Goal: Information Seeking & Learning: Learn about a topic

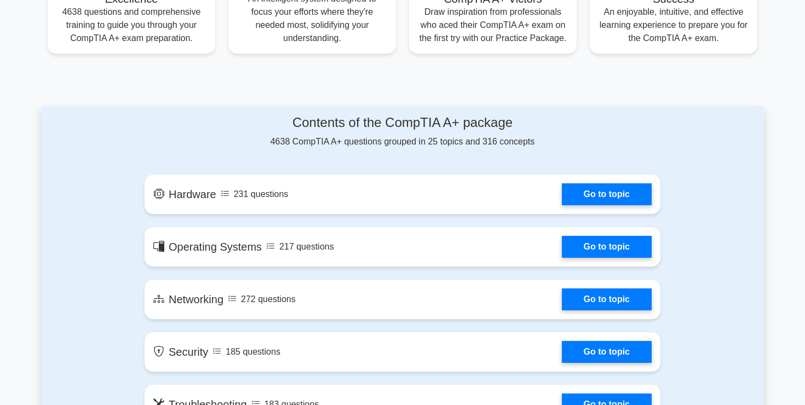
scroll to position [483, 0]
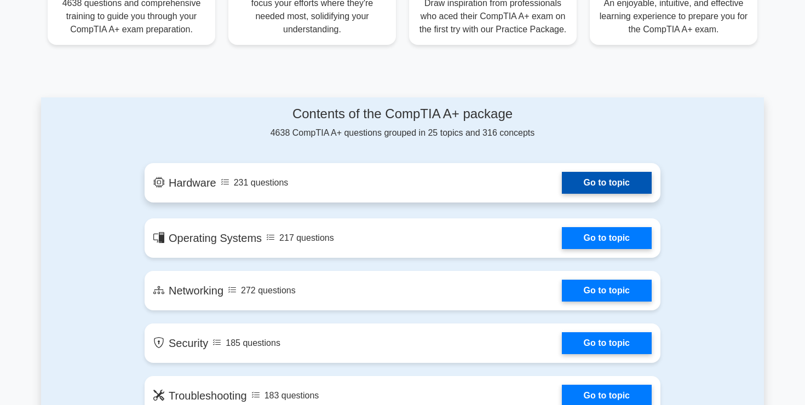
click at [590, 184] on link "Go to topic" at bounding box center [607, 183] width 90 height 22
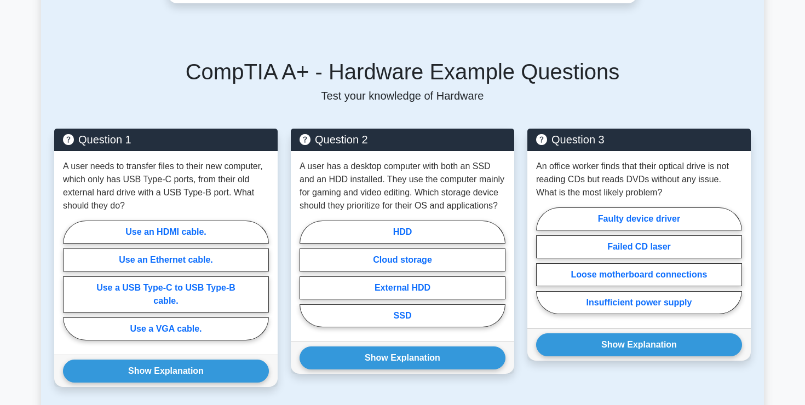
scroll to position [463, 0]
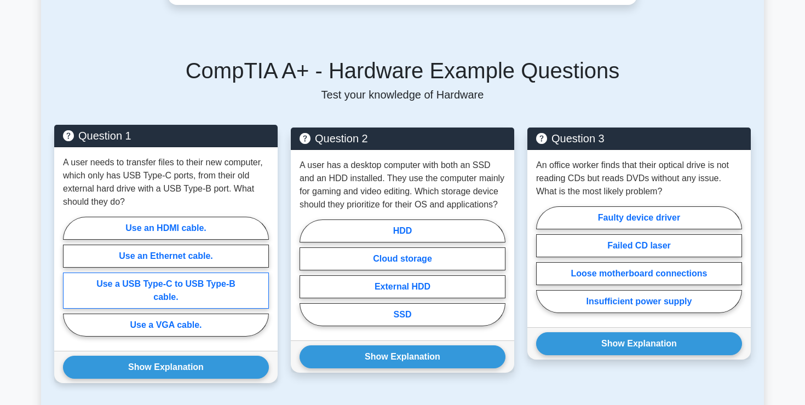
click at [170, 279] on label "Use a USB Type-C to USB Type-B cable." at bounding box center [166, 291] width 206 height 36
click at [70, 279] on input "Use a USB Type-C to USB Type-B cable." at bounding box center [66, 279] width 7 height 7
radio input "true"
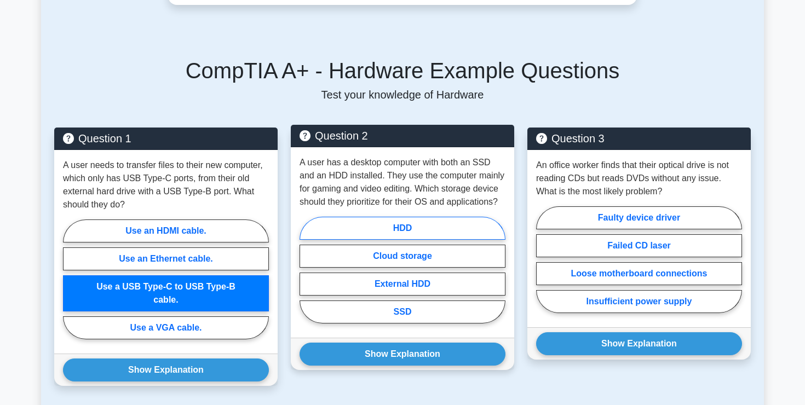
click at [411, 217] on label "HDD" at bounding box center [402, 228] width 206 height 23
click at [307, 270] on input "HDD" at bounding box center [302, 273] width 7 height 7
radio input "true"
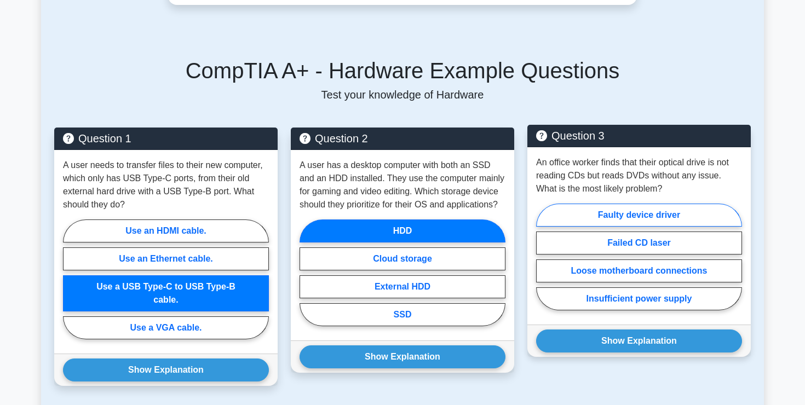
click at [609, 204] on label "Faulty device driver" at bounding box center [639, 215] width 206 height 23
click at [543, 257] on input "Faulty device driver" at bounding box center [539, 260] width 7 height 7
radio input "true"
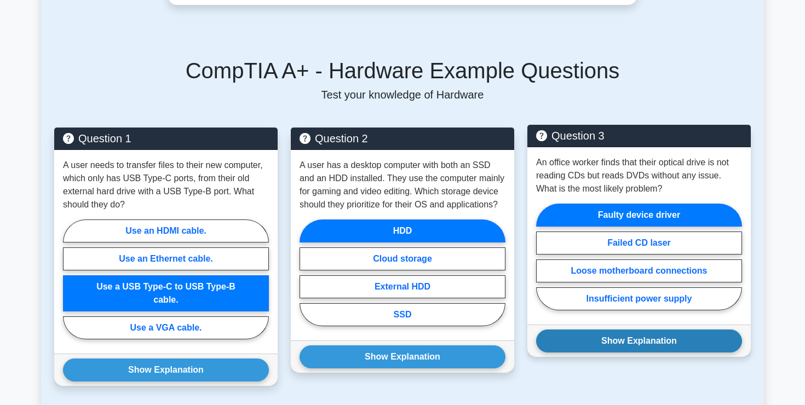
click at [591, 330] on button "Show Explanation" at bounding box center [639, 341] width 206 height 23
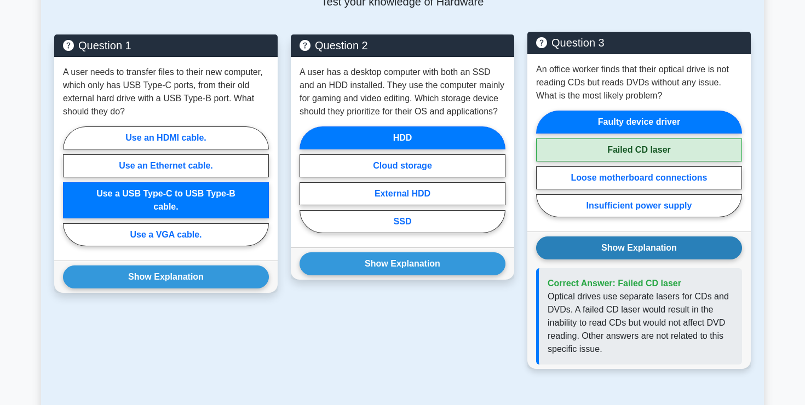
scroll to position [563, 0]
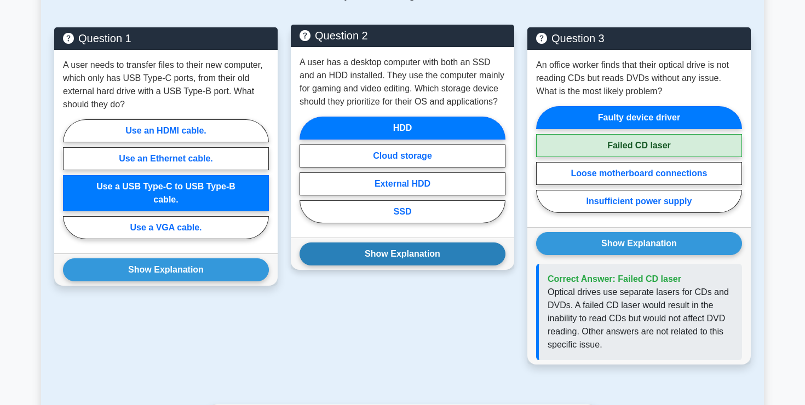
click at [426, 243] on button "Show Explanation" at bounding box center [402, 254] width 206 height 23
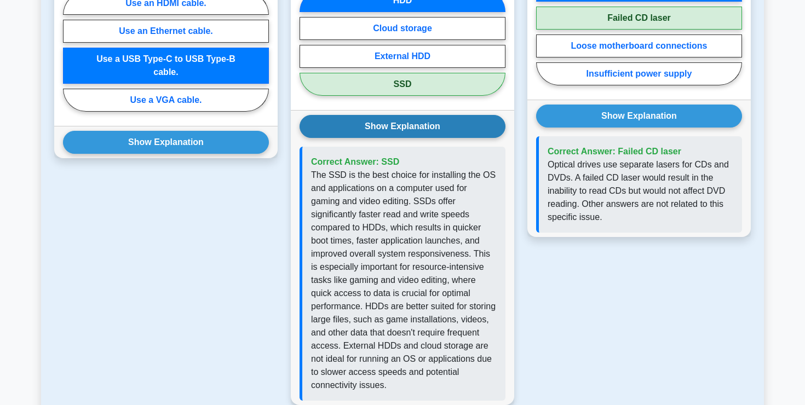
scroll to position [693, 0]
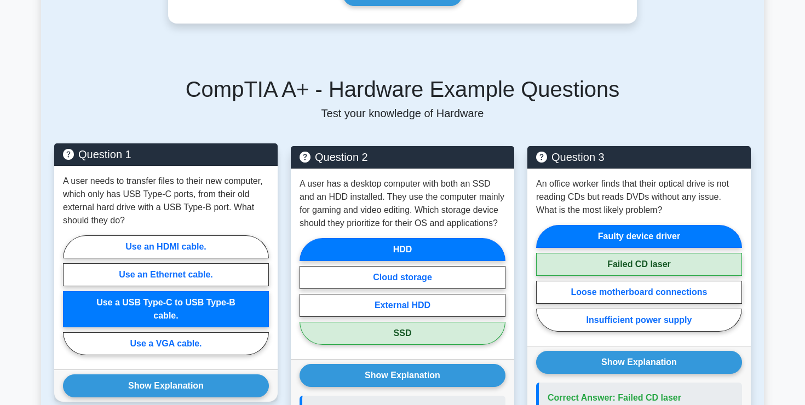
drag, startPoint x: 426, startPoint y: 241, endPoint x: 154, endPoint y: 302, distance: 278.2
click at [154, 298] on div "Question 1 A user needs to transfer files to their new computer, which only has…" at bounding box center [402, 400] width 709 height 534
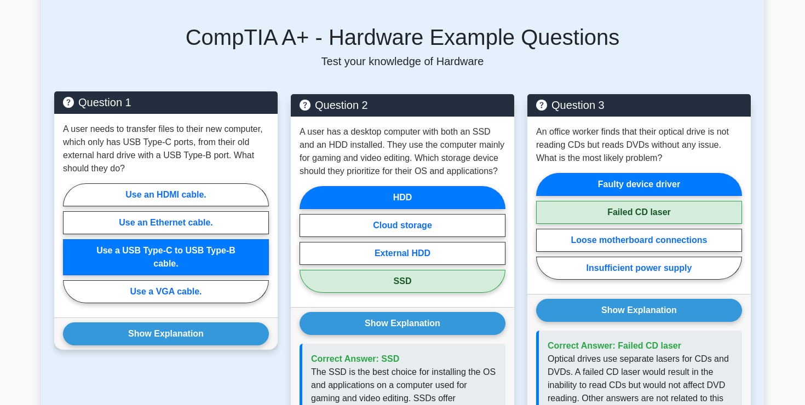
scroll to position [495, 0]
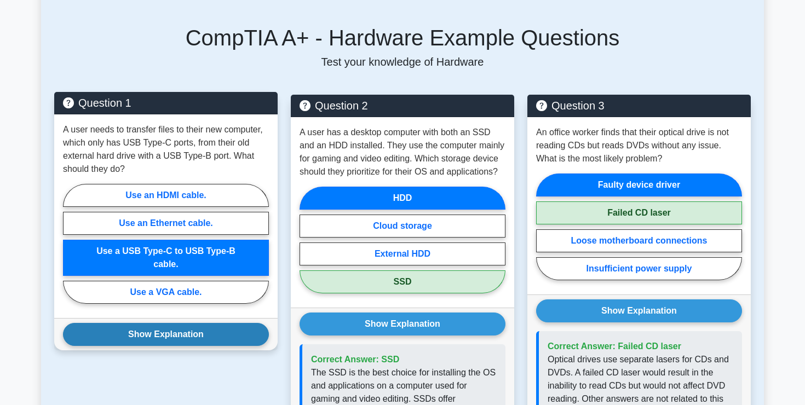
click at [159, 323] on button "Show Explanation" at bounding box center [166, 334] width 206 height 23
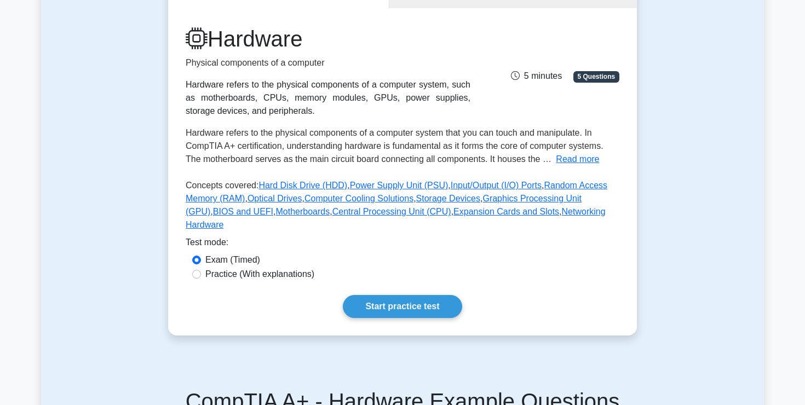
scroll to position [124, 0]
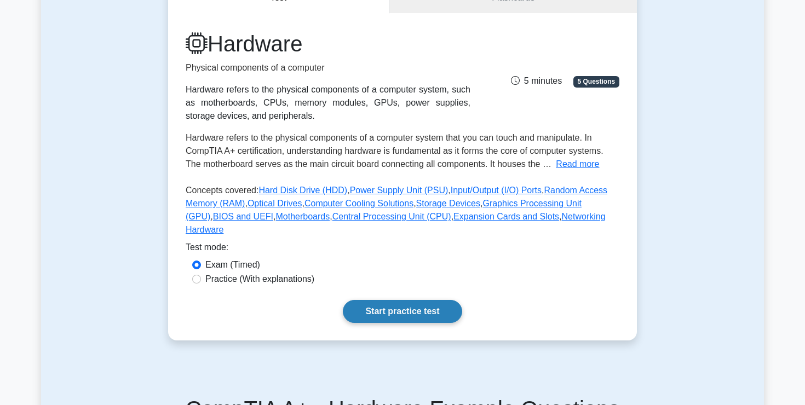
click at [410, 301] on link "Start practice test" at bounding box center [402, 311] width 119 height 23
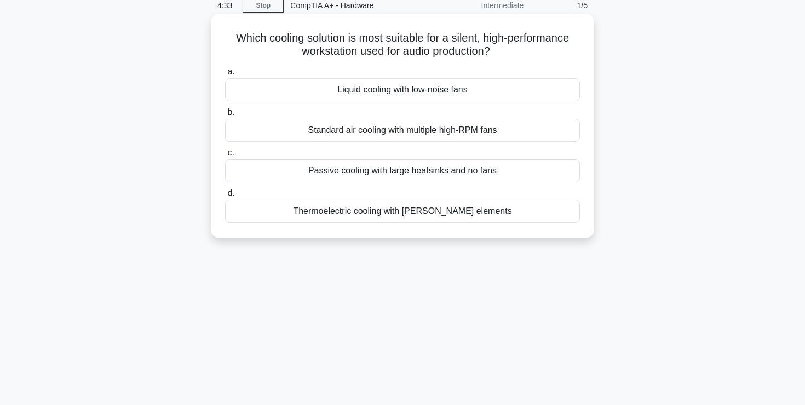
scroll to position [47, 0]
click at [443, 174] on div "Passive cooling with large heatsinks and no fans" at bounding box center [402, 171] width 355 height 23
click at [225, 157] on input "c. Passive cooling with large heatsinks and no fans" at bounding box center [225, 153] width 0 height 7
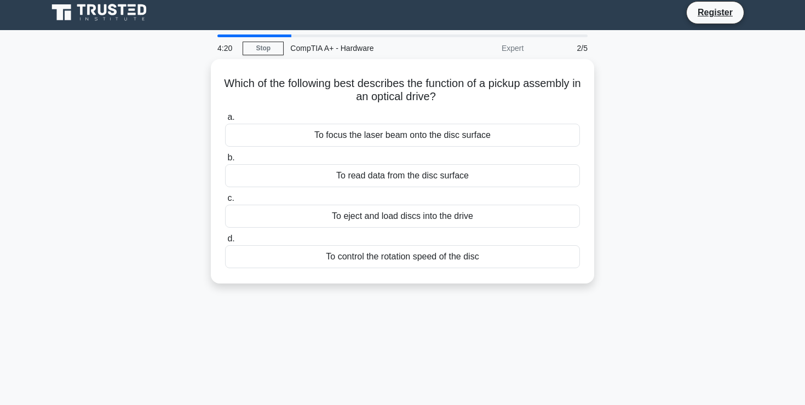
scroll to position [0, 0]
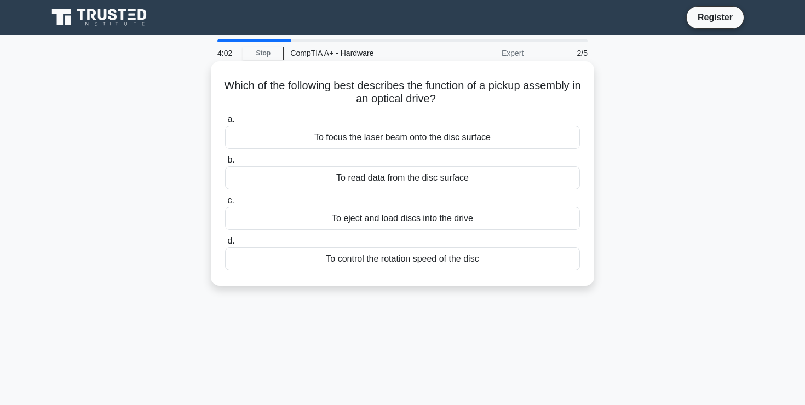
click at [441, 223] on div "To eject and load discs into the drive" at bounding box center [402, 218] width 355 height 23
click at [225, 204] on input "c. To eject and load discs into the drive" at bounding box center [225, 200] width 0 height 7
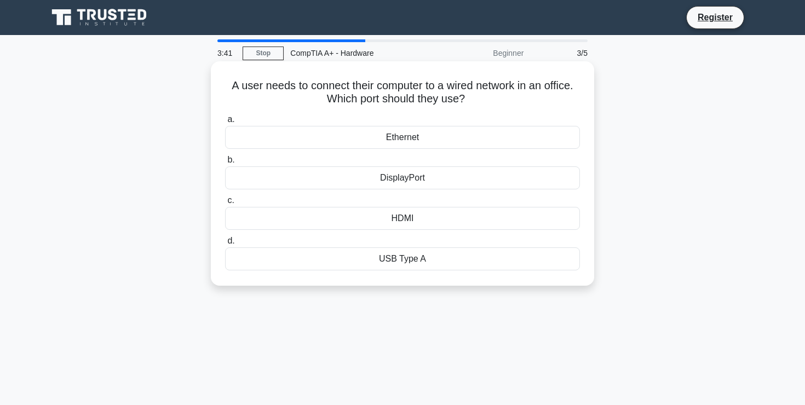
click at [414, 135] on div "Ethernet" at bounding box center [402, 137] width 355 height 23
click at [225, 123] on input "a. Ethernet" at bounding box center [225, 119] width 0 height 7
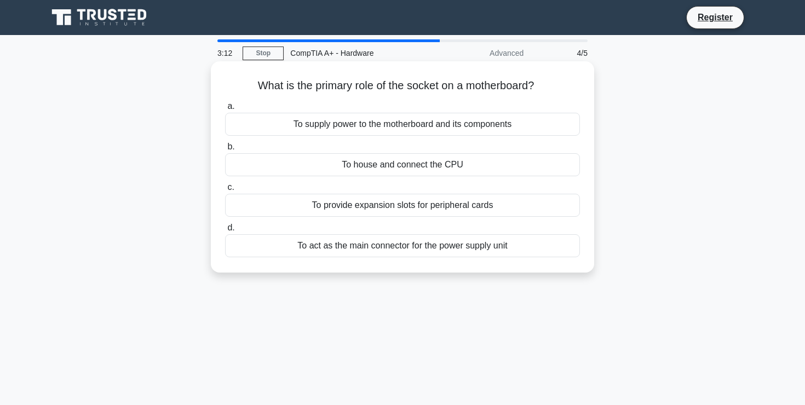
click at [473, 248] on div "To act as the main connector for the power supply unit" at bounding box center [402, 245] width 355 height 23
click at [225, 232] on input "d. To act as the main connector for the power supply unit" at bounding box center [225, 227] width 0 height 7
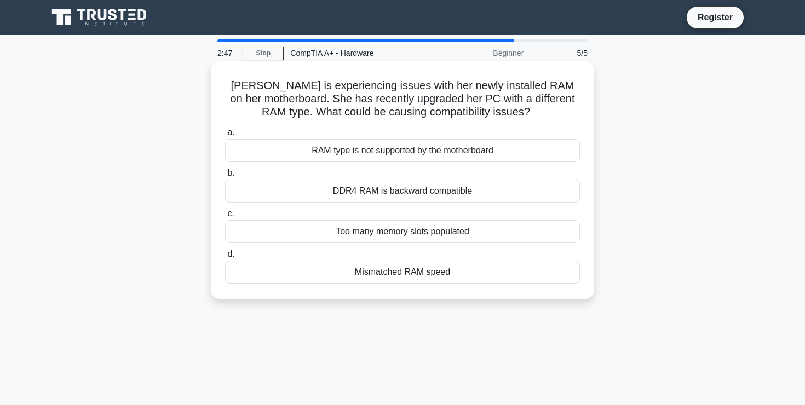
click at [422, 155] on div "RAM type is not supported by the motherboard" at bounding box center [402, 150] width 355 height 23
click at [225, 136] on input "a. RAM type is not supported by the motherboard" at bounding box center [225, 132] width 0 height 7
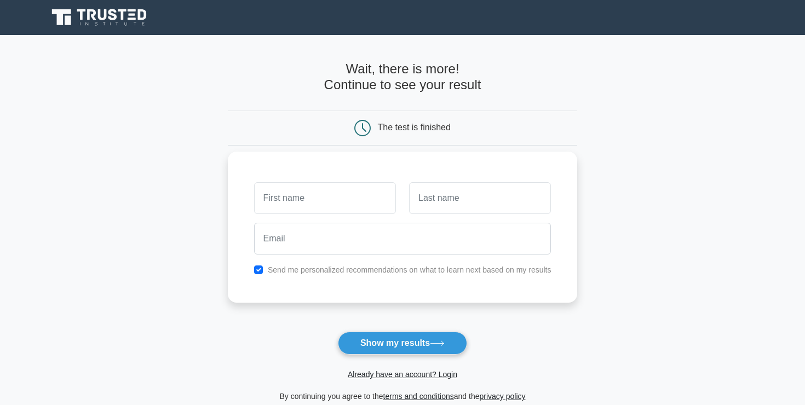
click at [332, 205] on input "text" at bounding box center [325, 198] width 142 height 32
type input "IBRAHIM"
click at [448, 203] on input "text" at bounding box center [480, 198] width 142 height 32
type input "MUHAMMED"
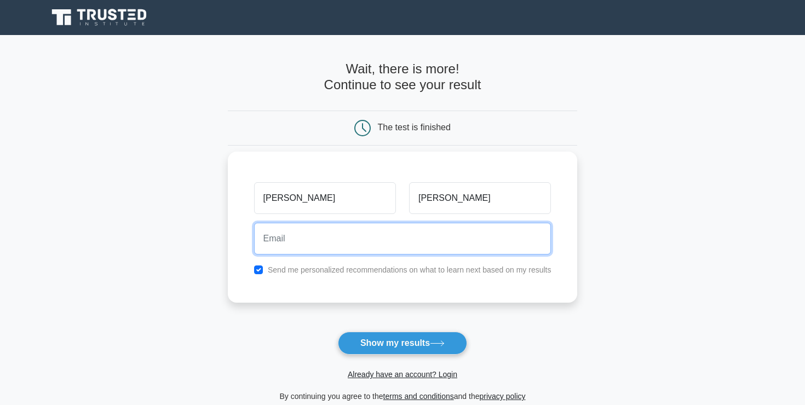
click at [302, 242] on input "email" at bounding box center [402, 239] width 297 height 32
type input "nameless1000000@gmail.com"
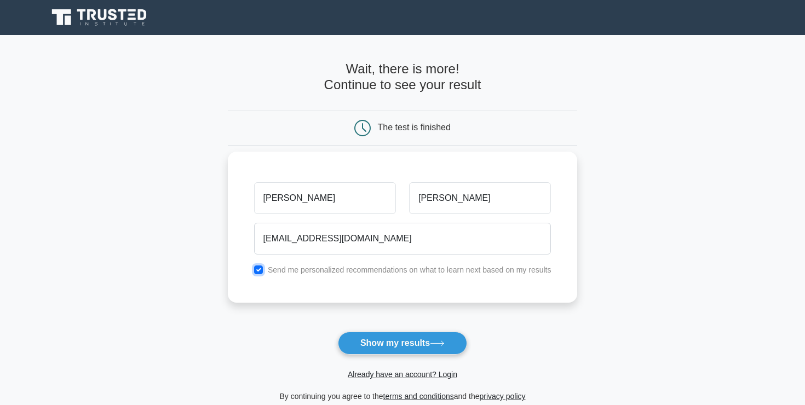
click at [257, 272] on input "checkbox" at bounding box center [258, 270] width 9 height 9
checkbox input "false"
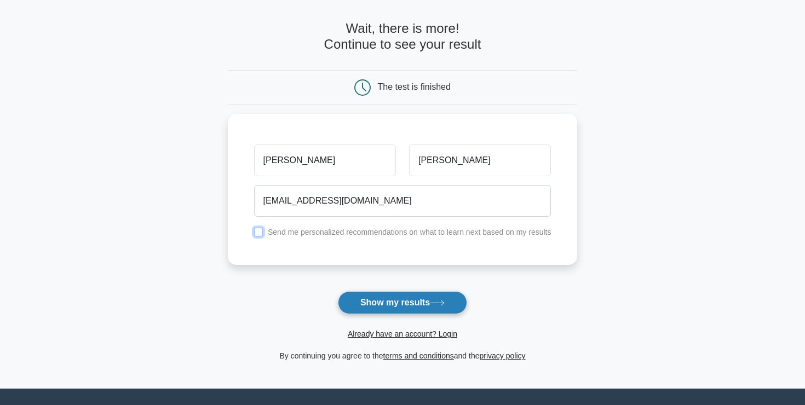
scroll to position [47, 0]
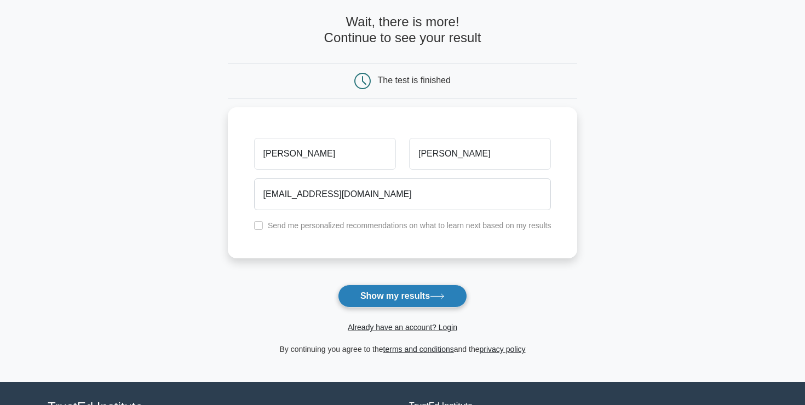
click at [397, 298] on button "Show my results" at bounding box center [402, 296] width 129 height 23
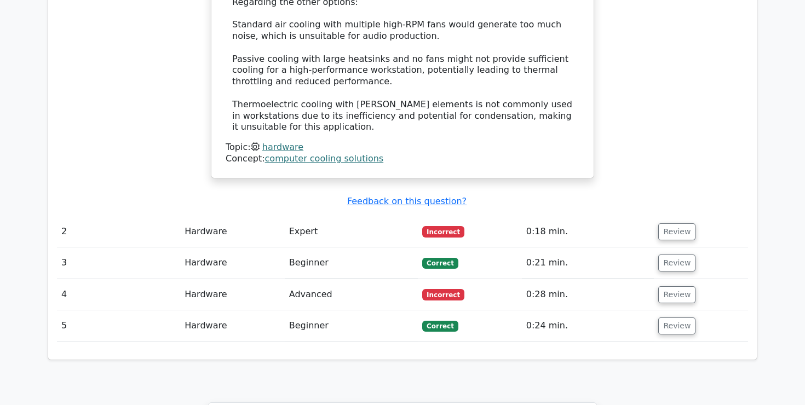
scroll to position [1277, 0]
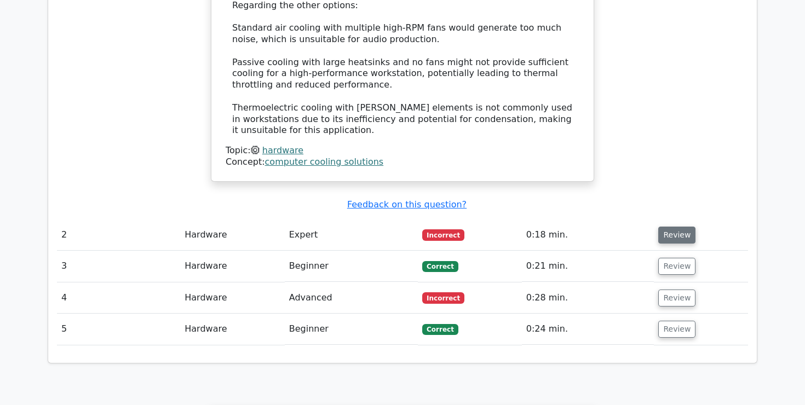
click at [670, 227] on button "Review" at bounding box center [676, 235] width 37 height 17
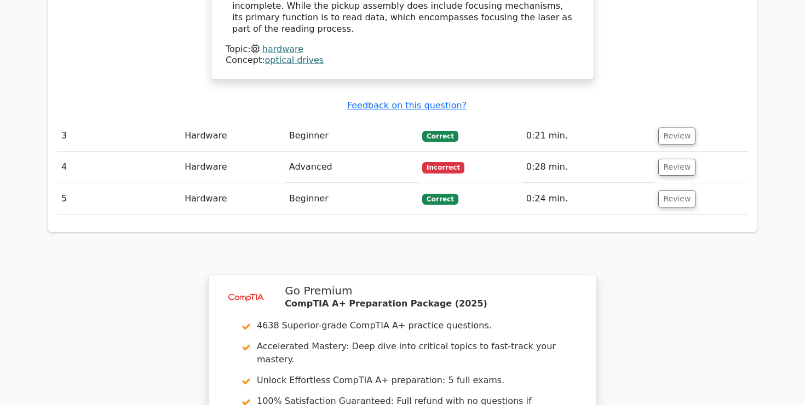
scroll to position [1970, 0]
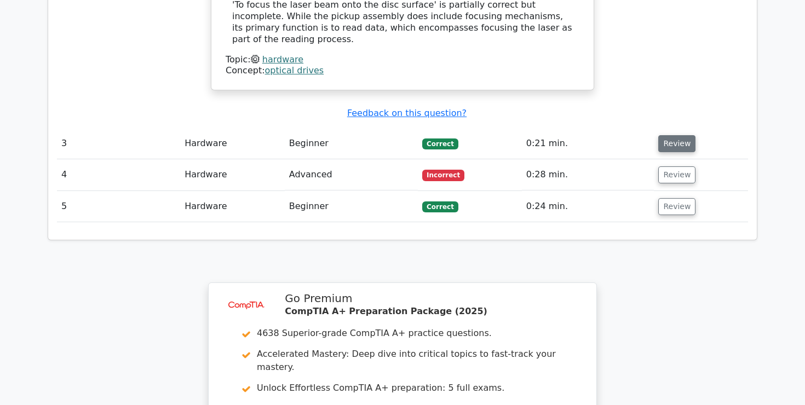
click at [677, 135] on button "Review" at bounding box center [676, 143] width 37 height 17
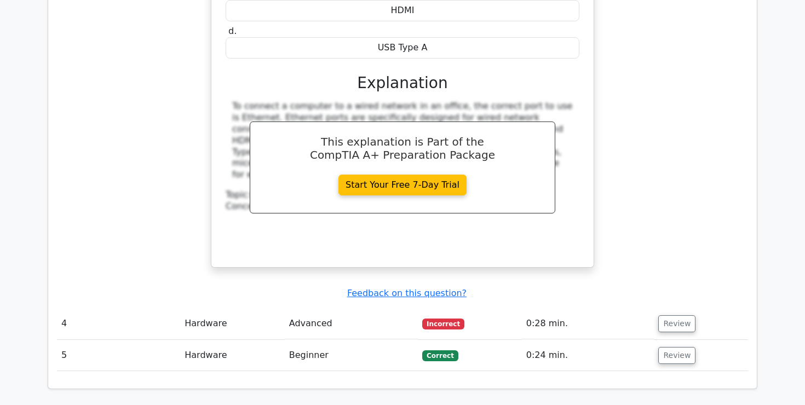
scroll to position [2286, 0]
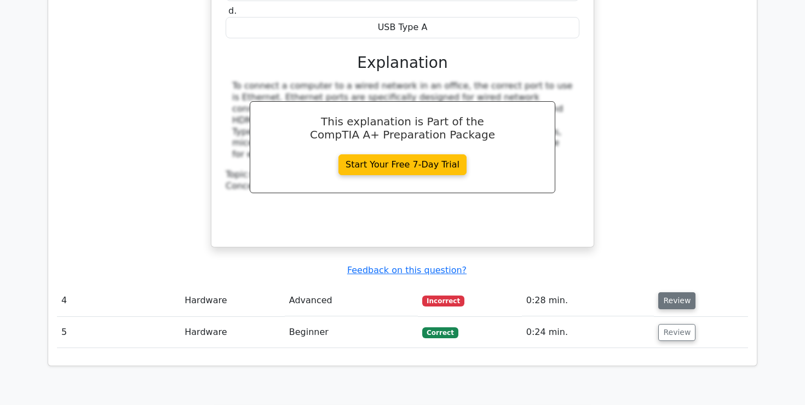
click at [671, 292] on button "Review" at bounding box center [676, 300] width 37 height 17
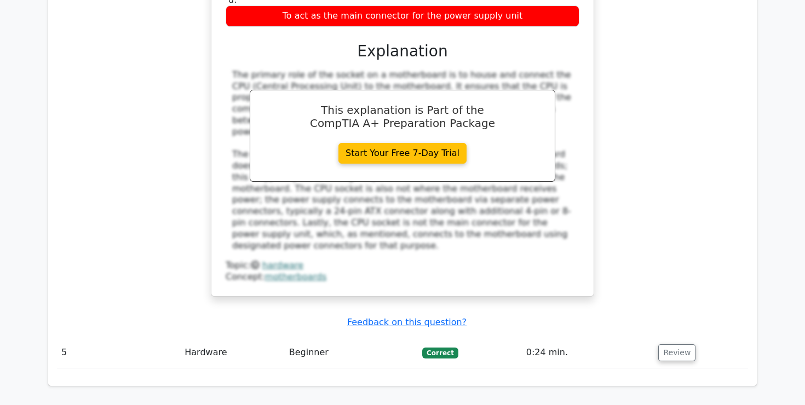
scroll to position [2764, 0]
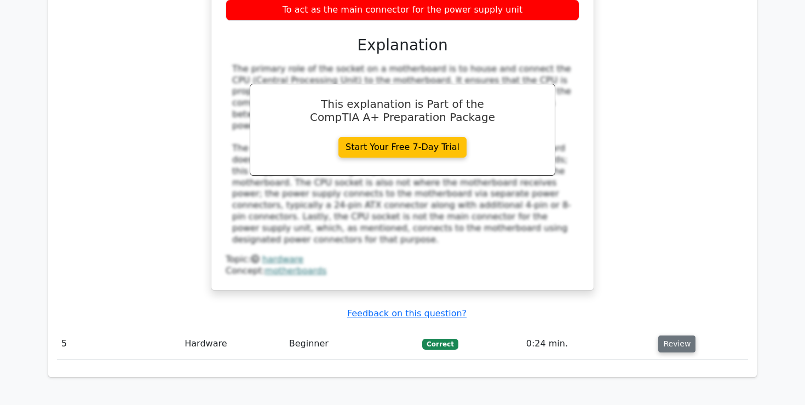
click at [671, 336] on button "Review" at bounding box center [676, 344] width 37 height 17
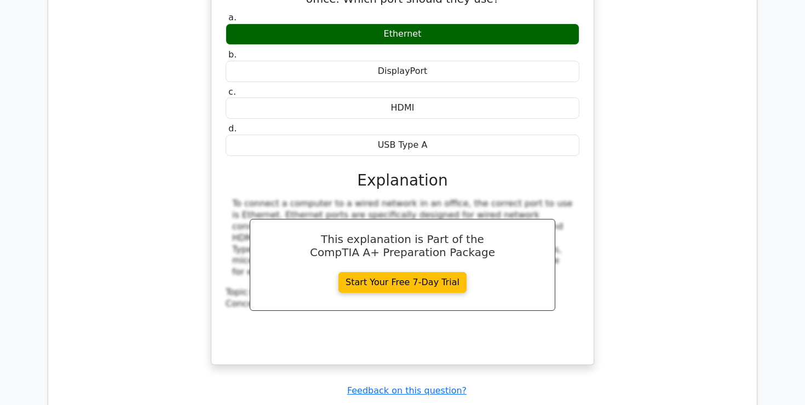
scroll to position [2143, 0]
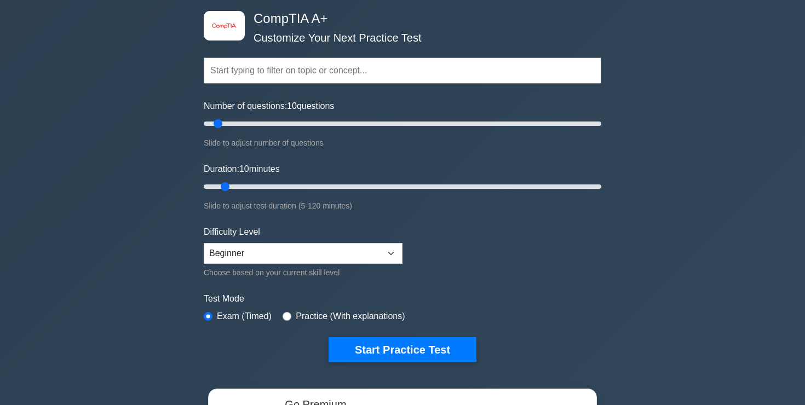
scroll to position [53, 0]
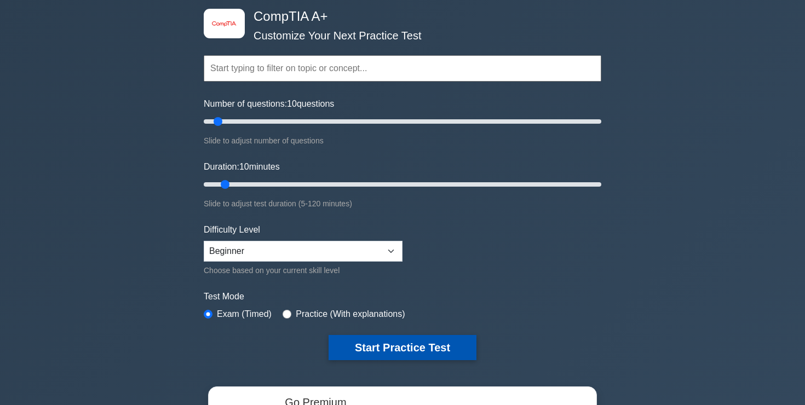
click at [404, 348] on button "Start Practice Test" at bounding box center [402, 347] width 148 height 25
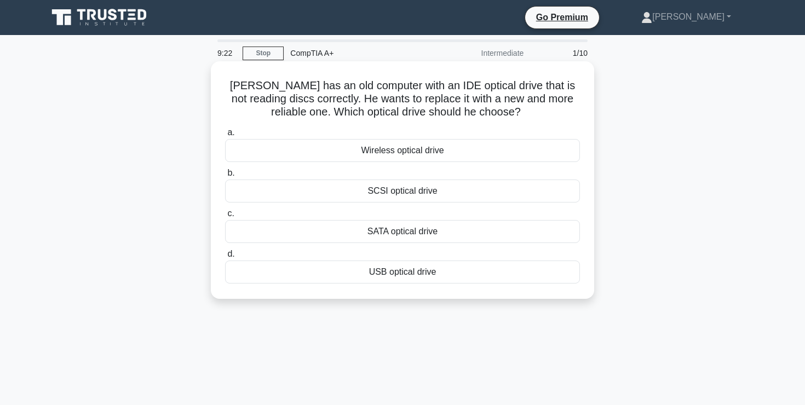
click at [408, 275] on div "USB optical drive" at bounding box center [402, 272] width 355 height 23
click at [225, 258] on input "d. USB optical drive" at bounding box center [225, 254] width 0 height 7
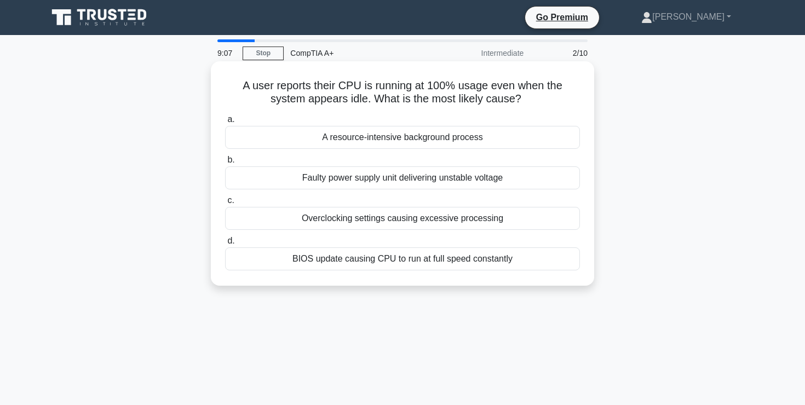
click at [414, 140] on div "A resource-intensive background process" at bounding box center [402, 137] width 355 height 23
click at [225, 123] on input "a. A resource-intensive background process" at bounding box center [225, 119] width 0 height 7
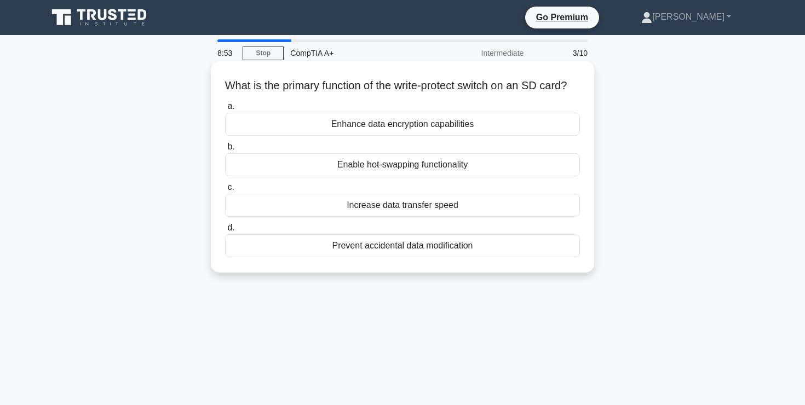
click at [412, 257] on div "Prevent accidental data modification" at bounding box center [402, 245] width 355 height 23
click at [225, 232] on input "d. Prevent accidental data modification" at bounding box center [225, 227] width 0 height 7
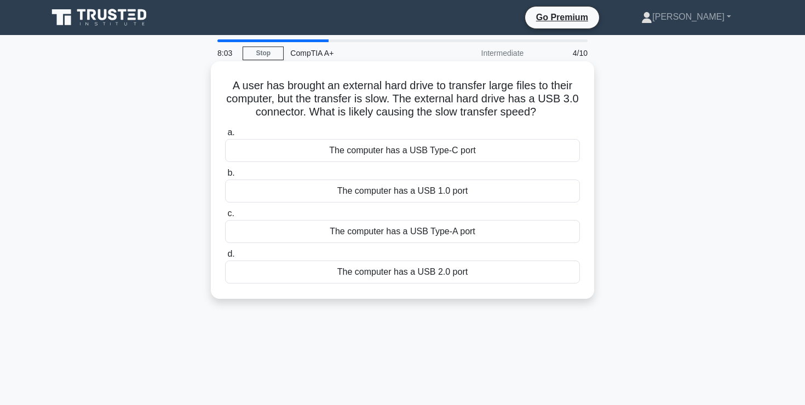
click at [401, 237] on div "The computer has a USB Type-A port" at bounding box center [402, 231] width 355 height 23
click at [225, 217] on input "c. The computer has a USB Type-A port" at bounding box center [225, 213] width 0 height 7
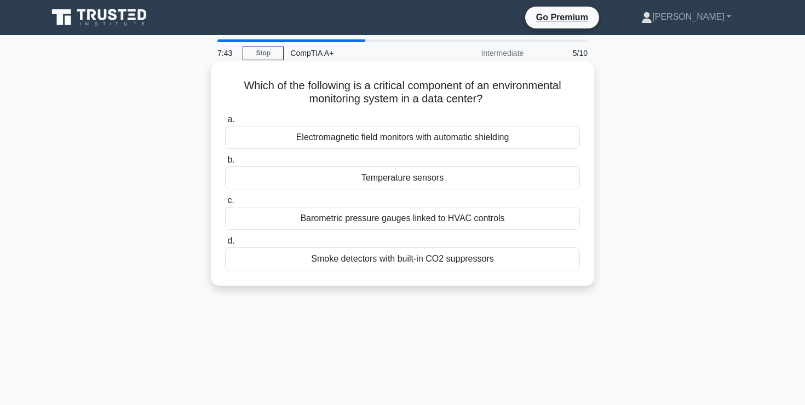
click at [417, 180] on div "Temperature sensors" at bounding box center [402, 177] width 355 height 23
click at [225, 164] on input "b. Temperature sensors" at bounding box center [225, 160] width 0 height 7
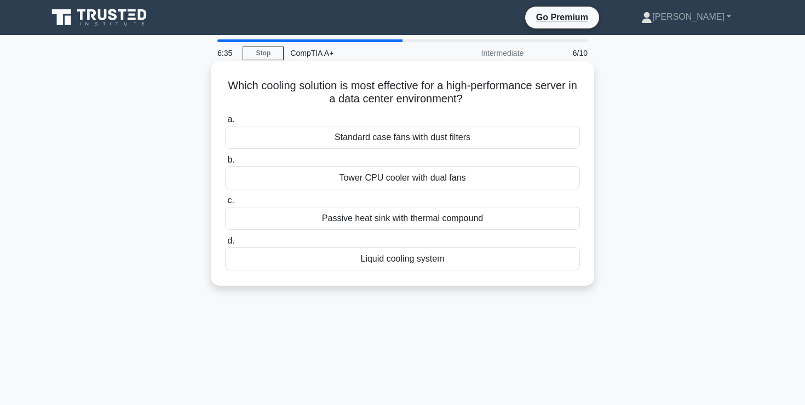
click at [389, 175] on div "Tower CPU cooler with dual fans" at bounding box center [402, 177] width 355 height 23
click at [225, 164] on input "b. Tower CPU cooler with dual fans" at bounding box center [225, 160] width 0 height 7
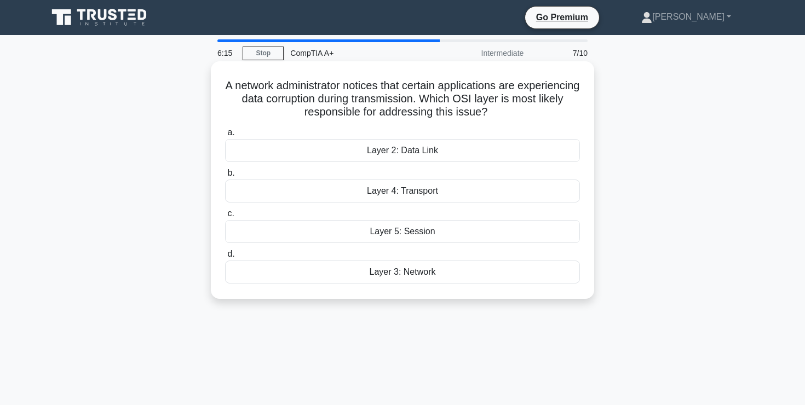
click at [423, 151] on div "Layer 2: Data Link" at bounding box center [402, 150] width 355 height 23
click at [225, 136] on input "a. Layer 2: Data Link" at bounding box center [225, 132] width 0 height 7
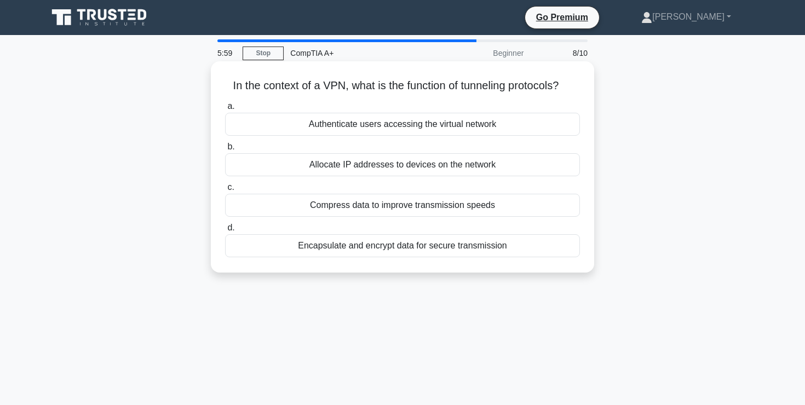
click at [396, 247] on div "Encapsulate and encrypt data for secure transmission" at bounding box center [402, 245] width 355 height 23
click at [225, 232] on input "d. Encapsulate and encrypt data for secure transmission" at bounding box center [225, 227] width 0 height 7
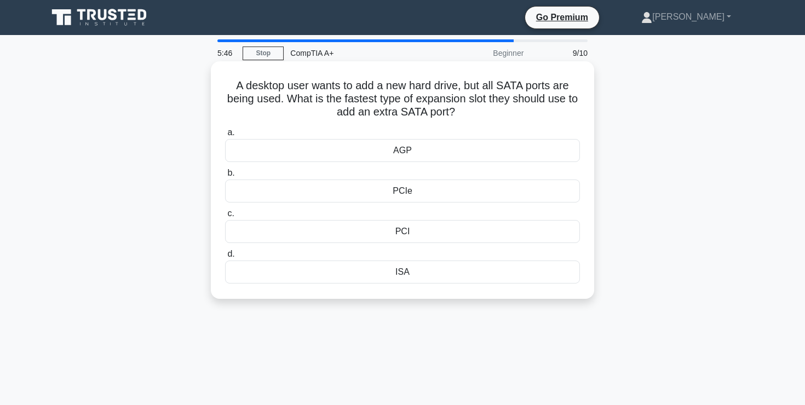
click at [403, 232] on div "PCI" at bounding box center [402, 231] width 355 height 23
click at [225, 217] on input "c. PCI" at bounding box center [225, 213] width 0 height 7
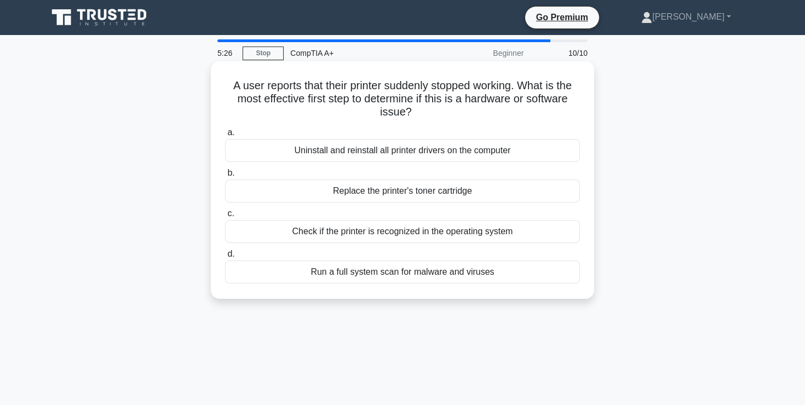
click at [419, 232] on div "Check if the printer is recognized in the operating system" at bounding box center [402, 231] width 355 height 23
click at [225, 217] on input "c. Check if the printer is recognized in the operating system" at bounding box center [225, 213] width 0 height 7
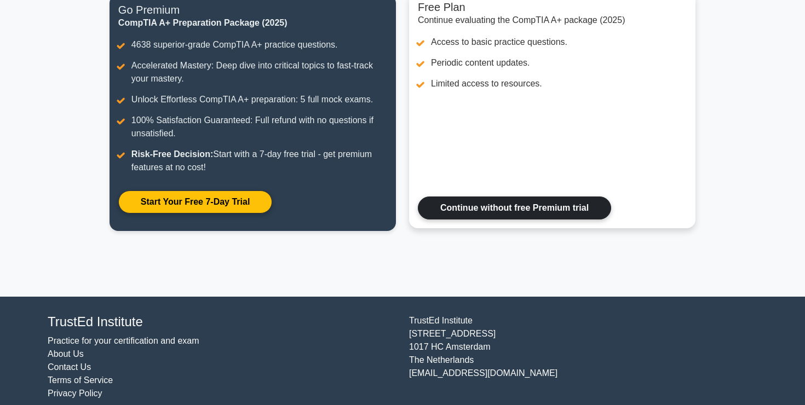
scroll to position [153, 0]
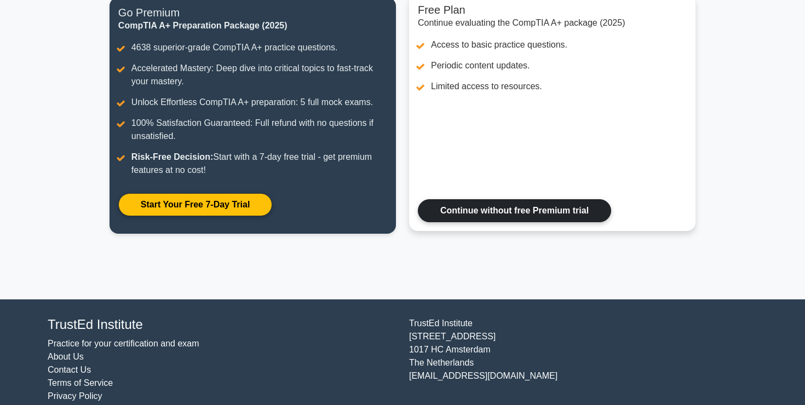
click at [542, 213] on link "Continue without free Premium trial" at bounding box center [514, 210] width 193 height 23
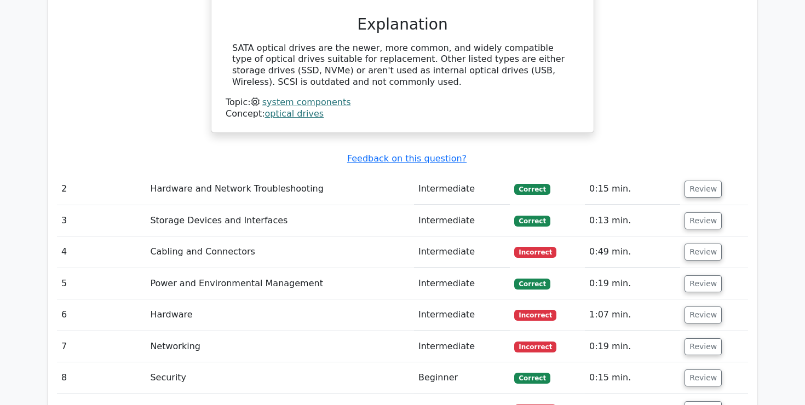
scroll to position [1229, 0]
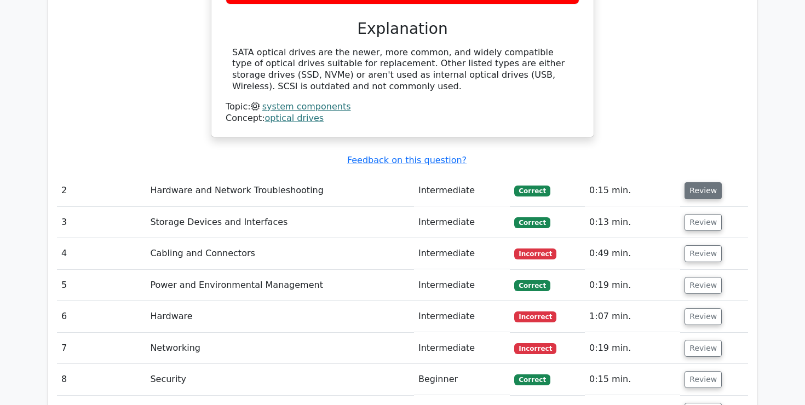
click at [695, 182] on button "Review" at bounding box center [702, 190] width 37 height 17
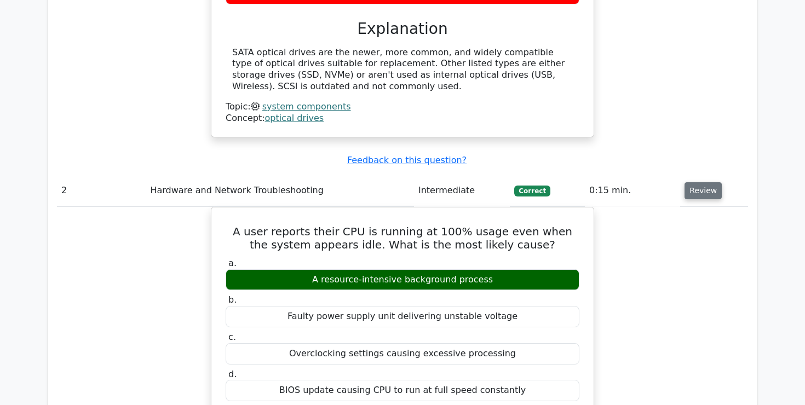
click at [700, 182] on button "Review" at bounding box center [702, 190] width 37 height 17
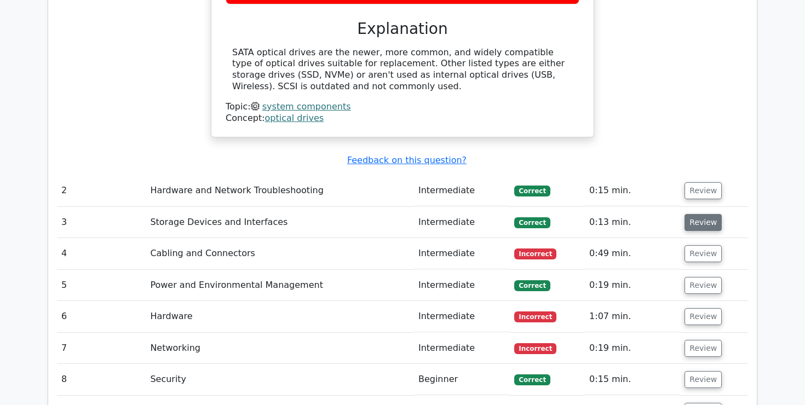
click at [698, 214] on button "Review" at bounding box center [702, 222] width 37 height 17
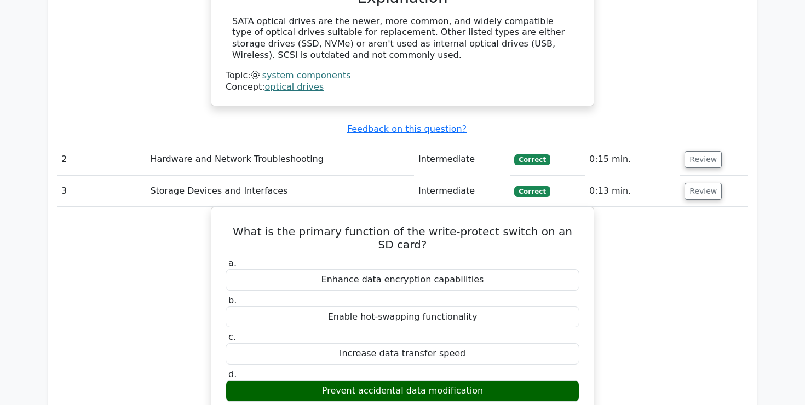
scroll to position [1262, 0]
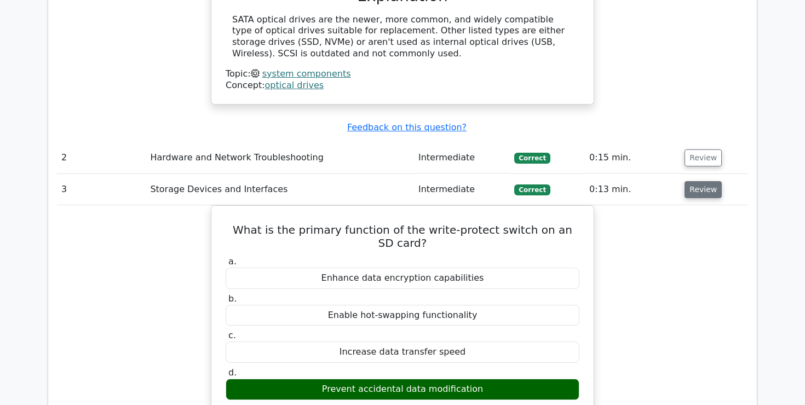
click at [707, 181] on button "Review" at bounding box center [702, 189] width 37 height 17
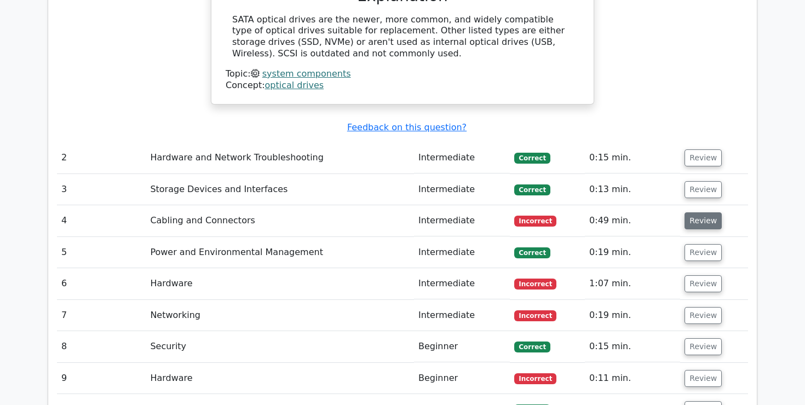
click at [692, 212] on button "Review" at bounding box center [702, 220] width 37 height 17
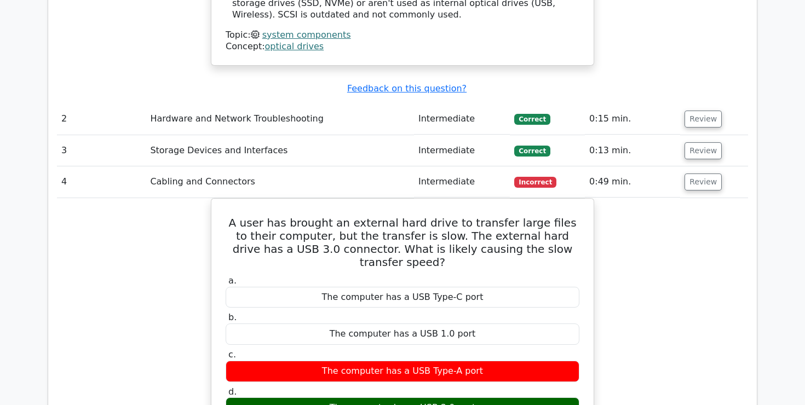
scroll to position [1300, 0]
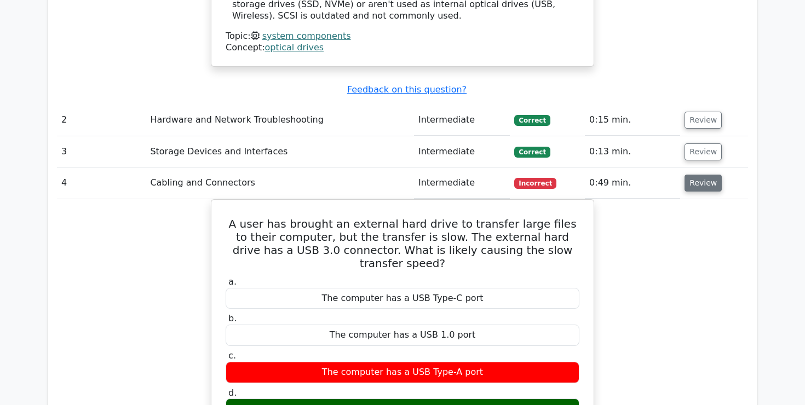
click at [696, 175] on button "Review" at bounding box center [702, 183] width 37 height 17
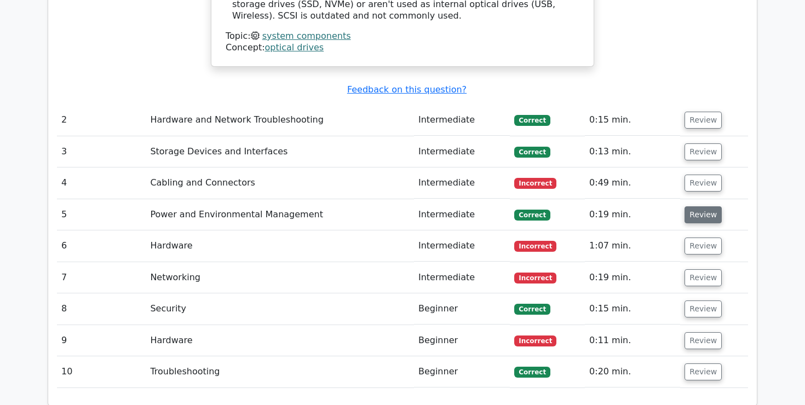
click at [700, 206] on button "Review" at bounding box center [702, 214] width 37 height 17
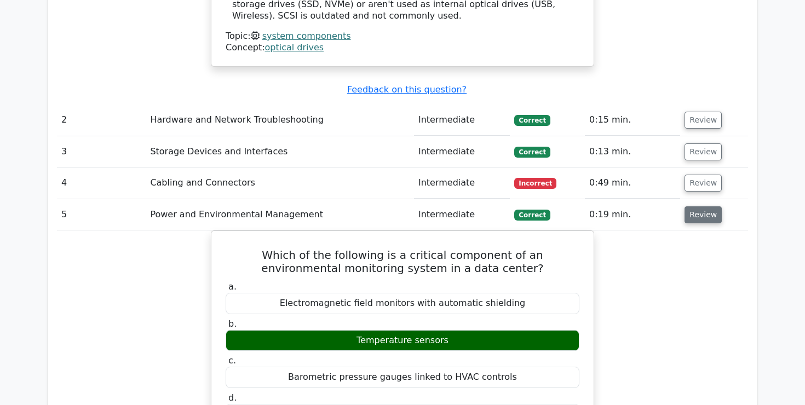
click at [706, 206] on button "Review" at bounding box center [702, 214] width 37 height 17
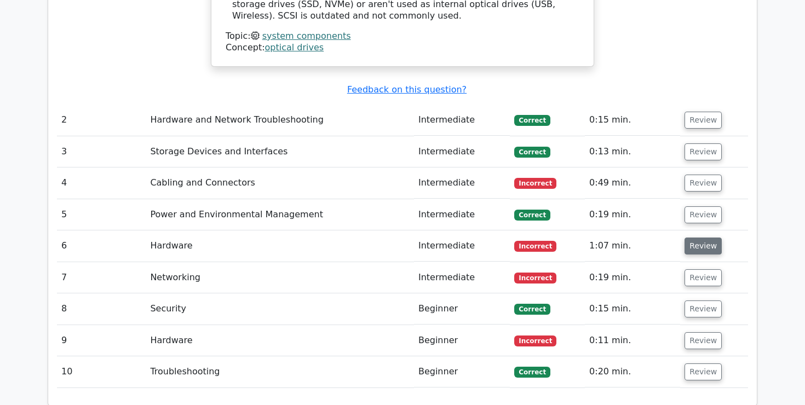
click at [701, 238] on button "Review" at bounding box center [702, 246] width 37 height 17
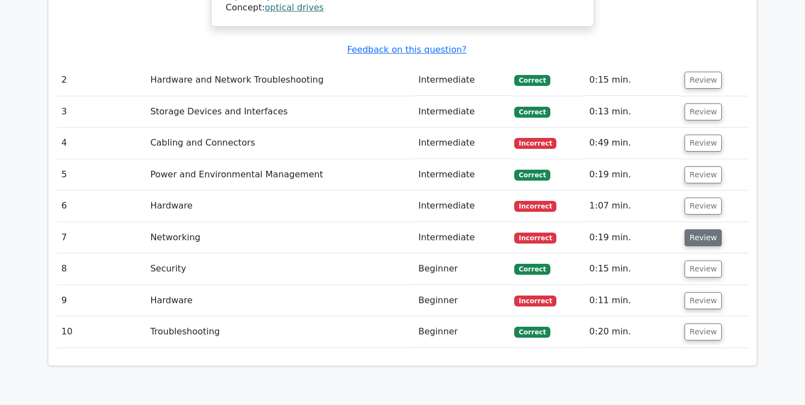
scroll to position [1341, 0]
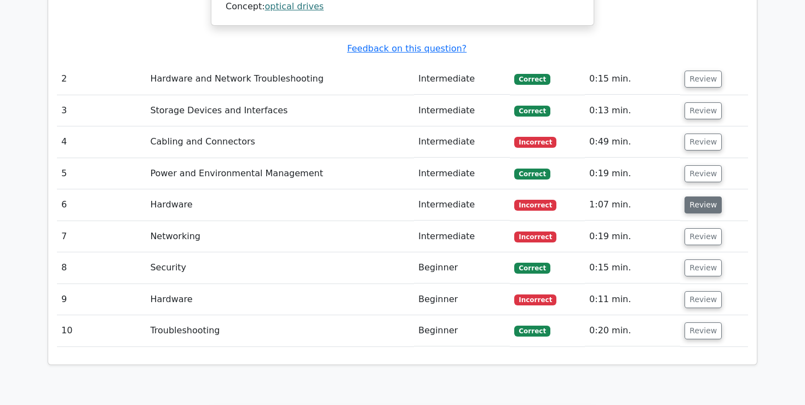
click at [707, 197] on button "Review" at bounding box center [702, 205] width 37 height 17
click at [686, 197] on button "Review" at bounding box center [702, 205] width 37 height 17
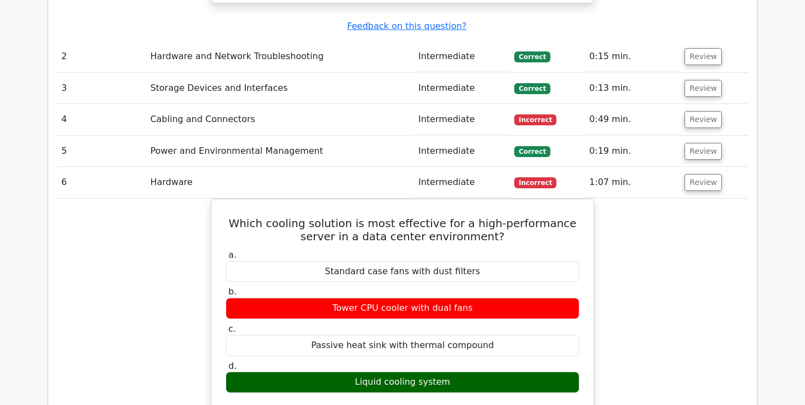
scroll to position [1359, 0]
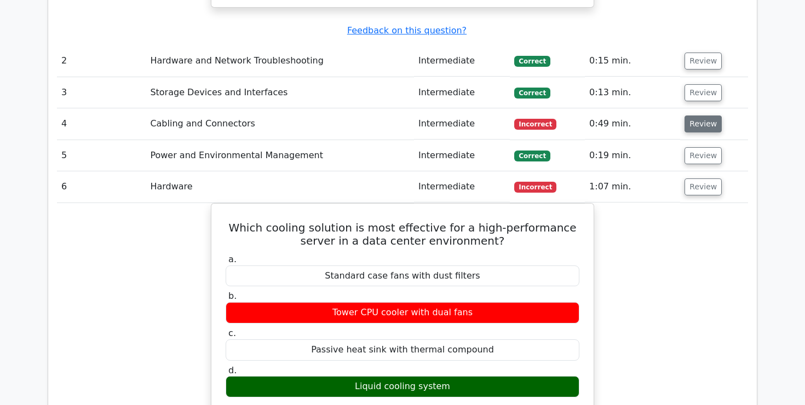
click at [696, 116] on button "Review" at bounding box center [702, 124] width 37 height 17
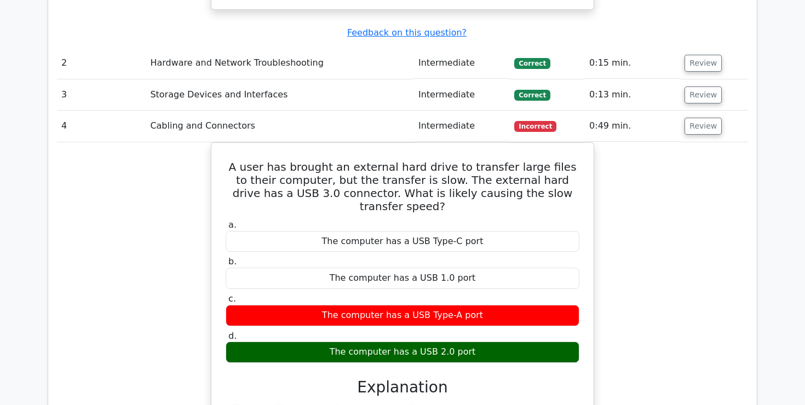
scroll to position [1355, 0]
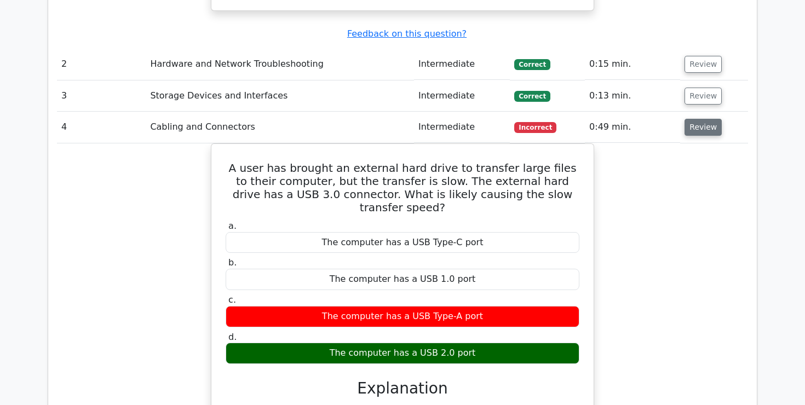
click at [701, 119] on button "Review" at bounding box center [702, 127] width 37 height 17
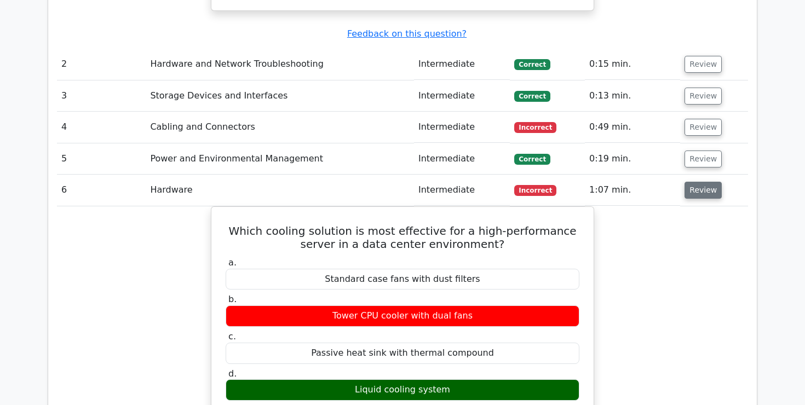
click at [703, 182] on button "Review" at bounding box center [702, 190] width 37 height 17
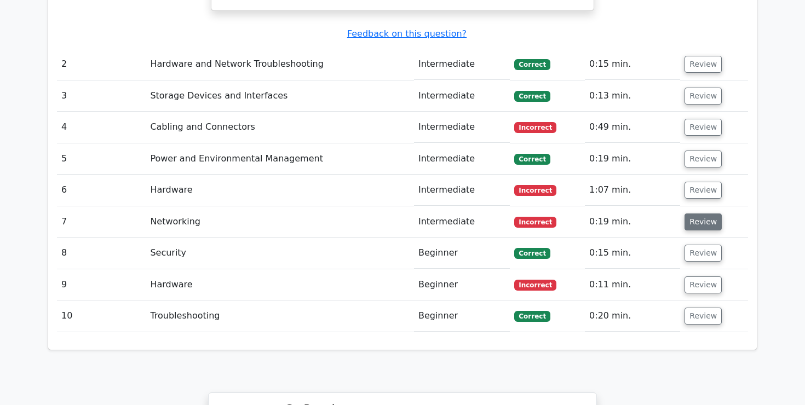
click at [696, 214] on button "Review" at bounding box center [702, 222] width 37 height 17
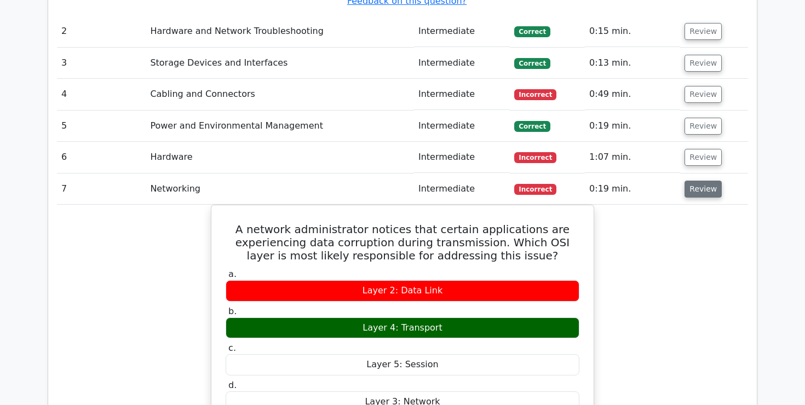
scroll to position [1385, 0]
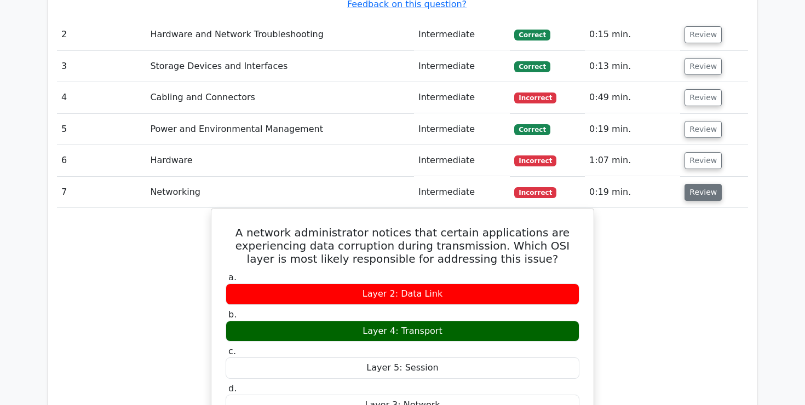
click at [701, 184] on button "Review" at bounding box center [702, 192] width 37 height 17
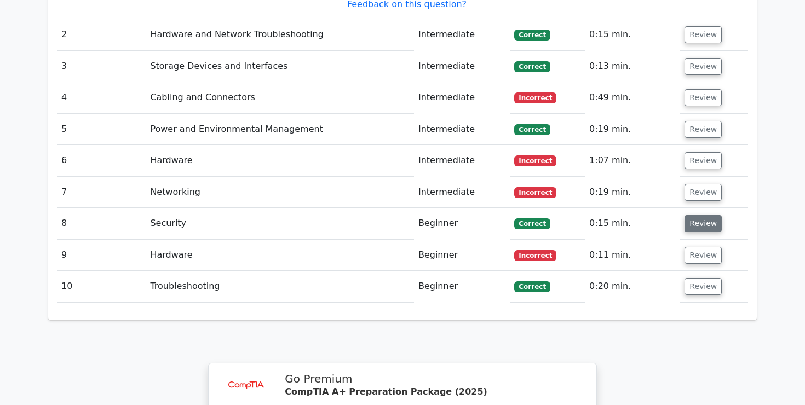
click at [698, 215] on button "Review" at bounding box center [702, 223] width 37 height 17
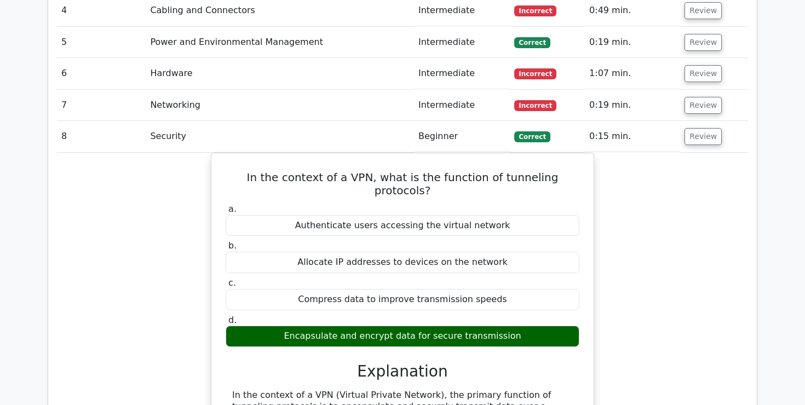
scroll to position [1459, 0]
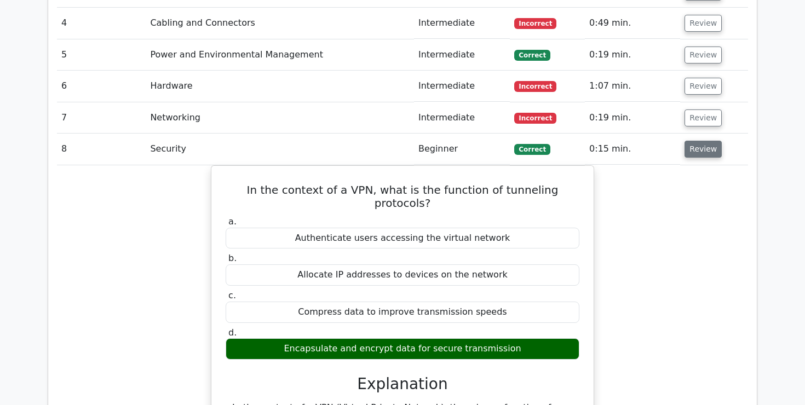
click at [698, 141] on button "Review" at bounding box center [702, 149] width 37 height 17
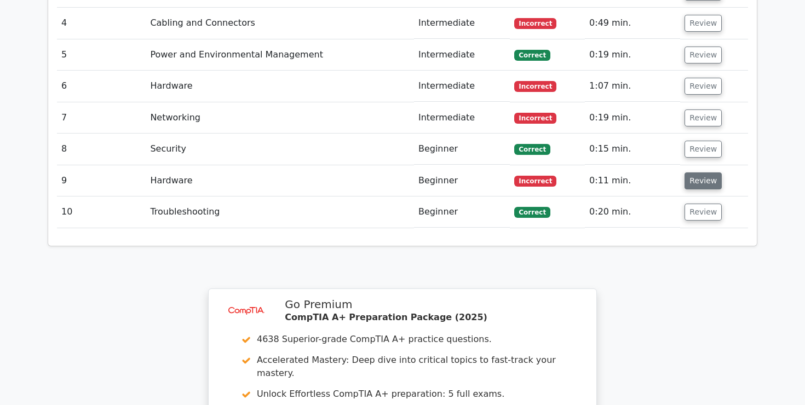
click at [700, 172] on button "Review" at bounding box center [702, 180] width 37 height 17
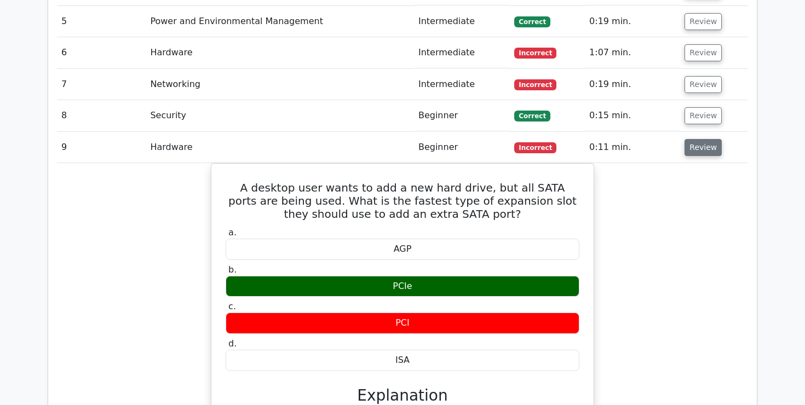
scroll to position [1481, 0]
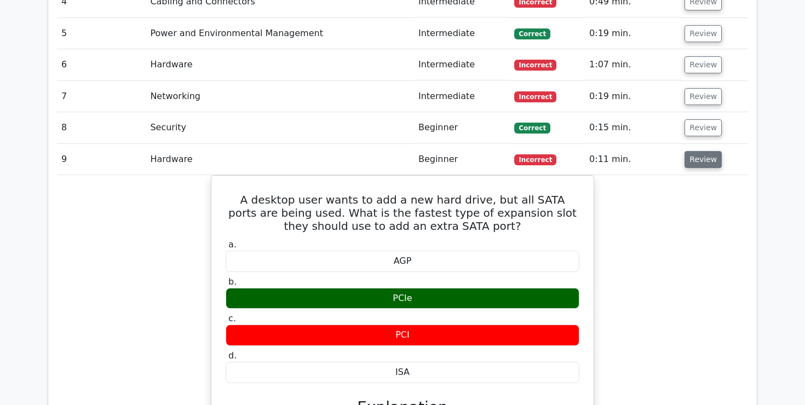
click at [700, 151] on button "Review" at bounding box center [702, 159] width 37 height 17
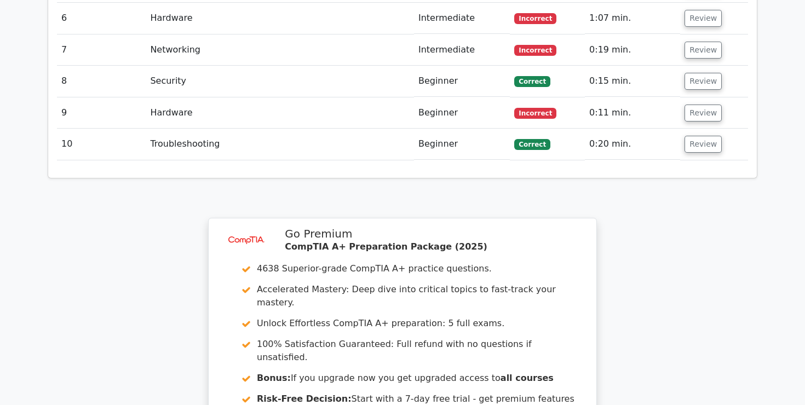
scroll to position [1522, 0]
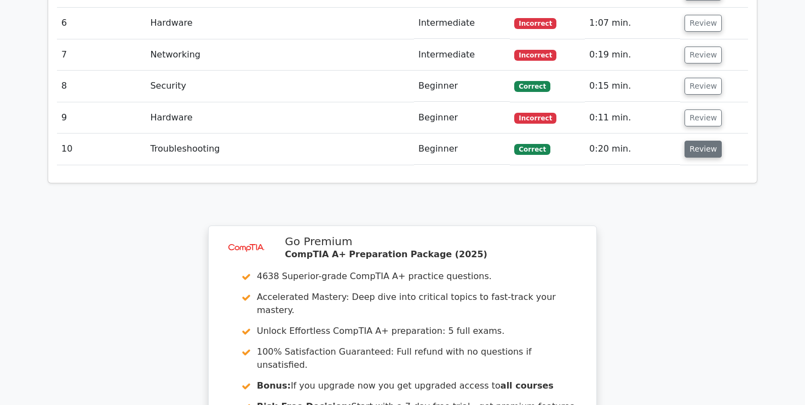
click at [689, 141] on button "Review" at bounding box center [702, 149] width 37 height 17
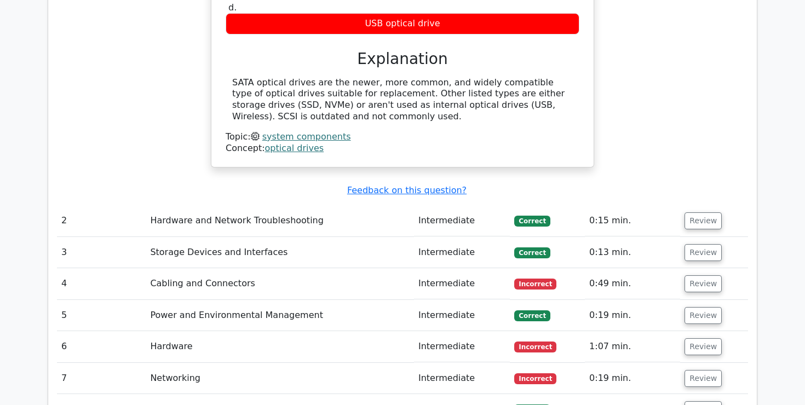
scroll to position [1196, 0]
